Goal: Book appointment/travel/reservation

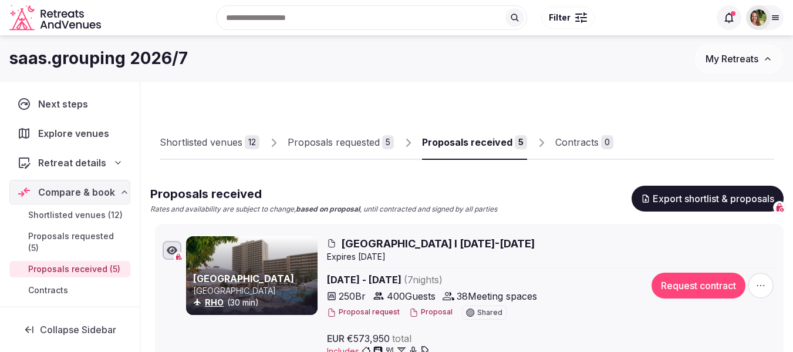
click at [278, 23] on input "text" at bounding box center [371, 17] width 311 height 25
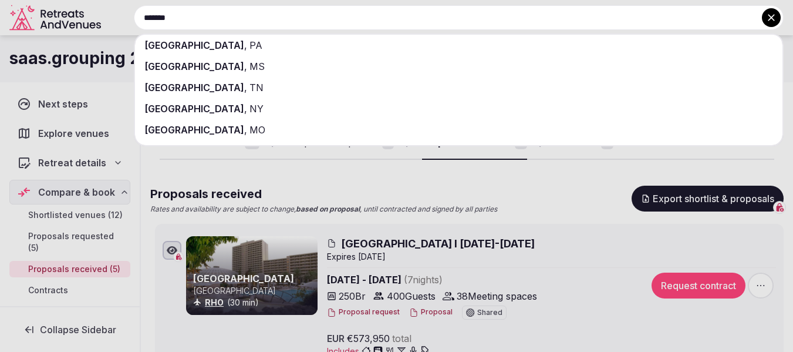
type input "*******"
click at [194, 46] on span "Philadelphia" at bounding box center [194, 45] width 100 height 12
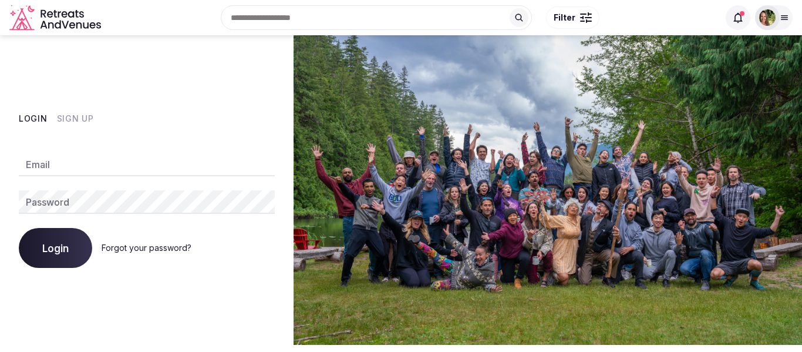
type input "**********"
click at [55, 251] on span "Login" at bounding box center [55, 248] width 26 height 12
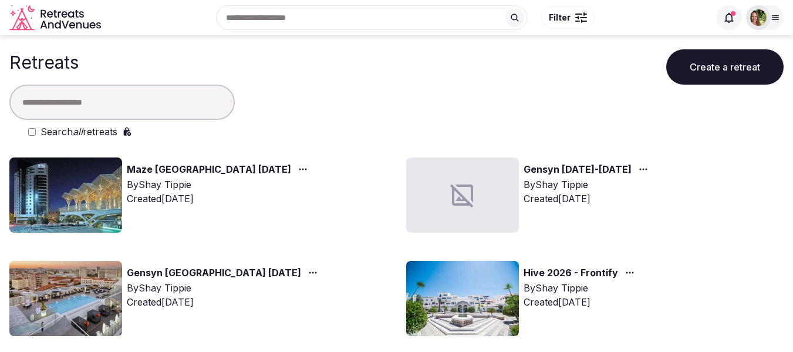
click at [284, 26] on input "text" at bounding box center [371, 17] width 311 height 25
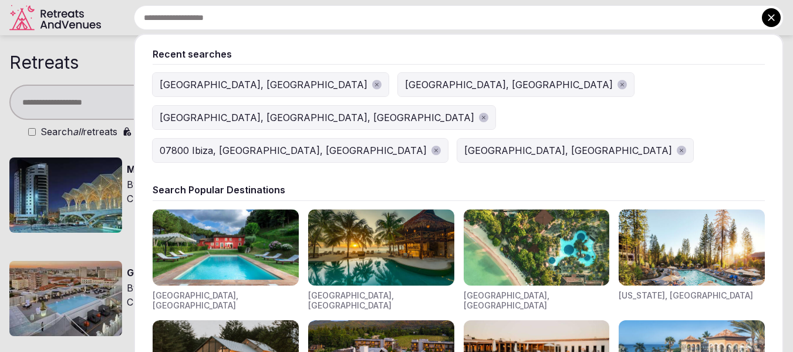
click at [183, 89] on div "[GEOGRAPHIC_DATA], [GEOGRAPHIC_DATA]" at bounding box center [264, 84] width 208 height 14
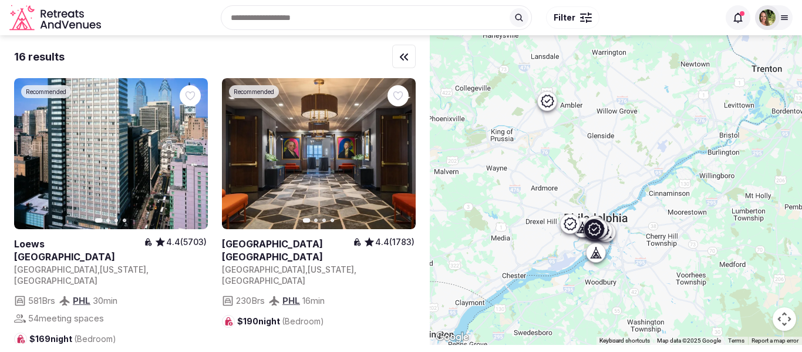
scroll to position [822, 0]
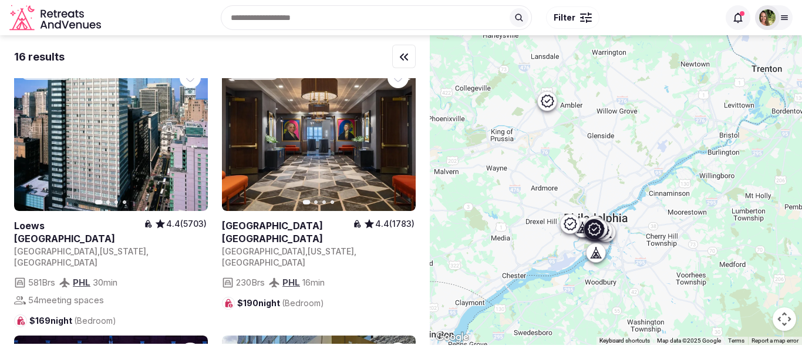
click at [342, 144] on link at bounding box center [319, 135] width 194 height 151
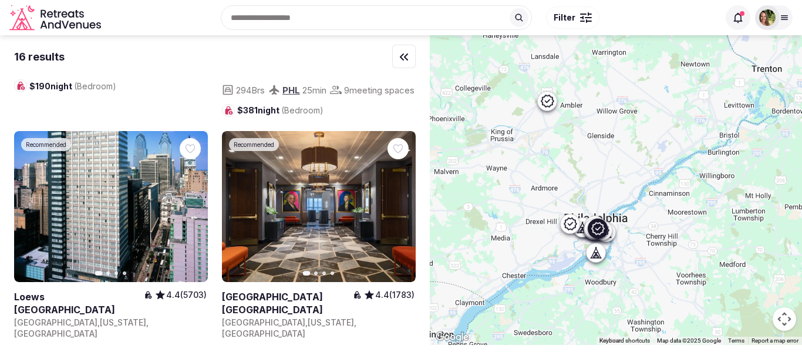
scroll to position [747, 0]
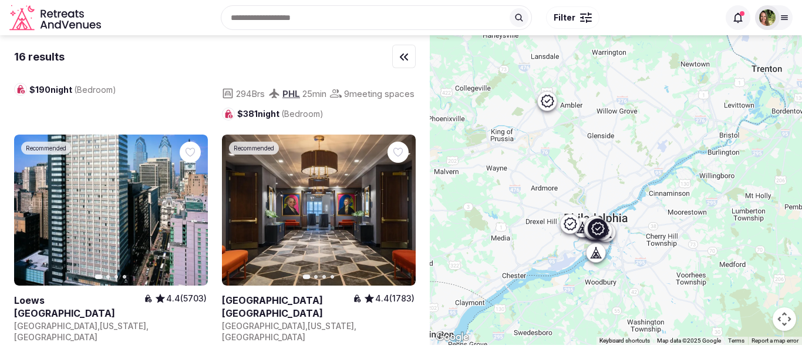
click at [133, 167] on link at bounding box center [111, 209] width 194 height 151
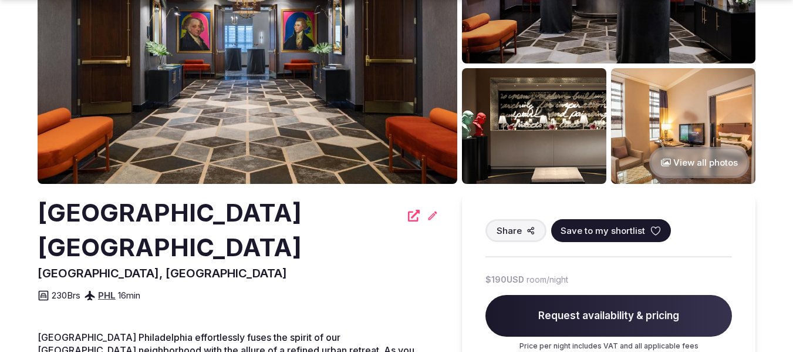
scroll to position [176, 0]
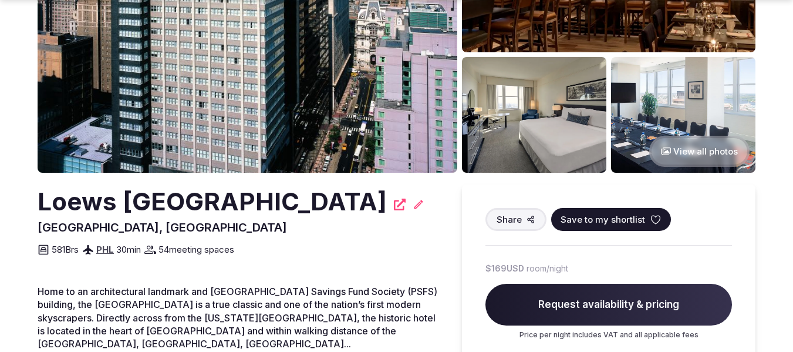
scroll to position [176, 0]
